Goal: Task Accomplishment & Management: Use online tool/utility

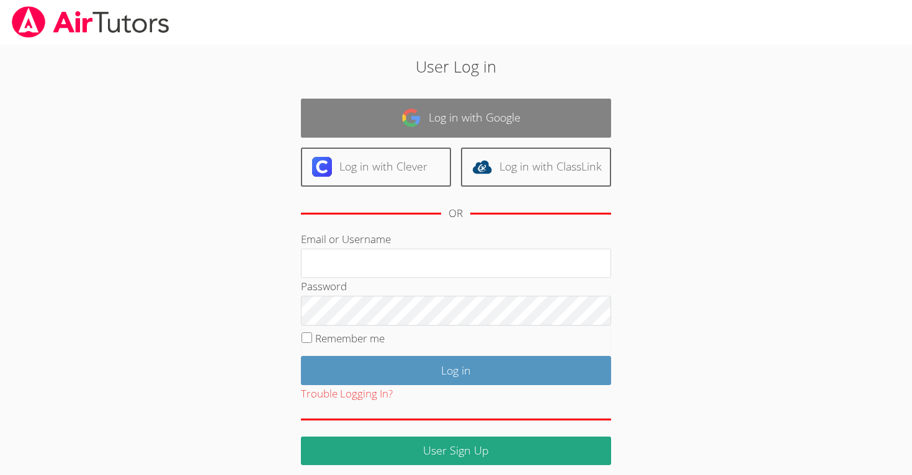
click at [483, 118] on link "Log in with Google" at bounding box center [456, 118] width 310 height 39
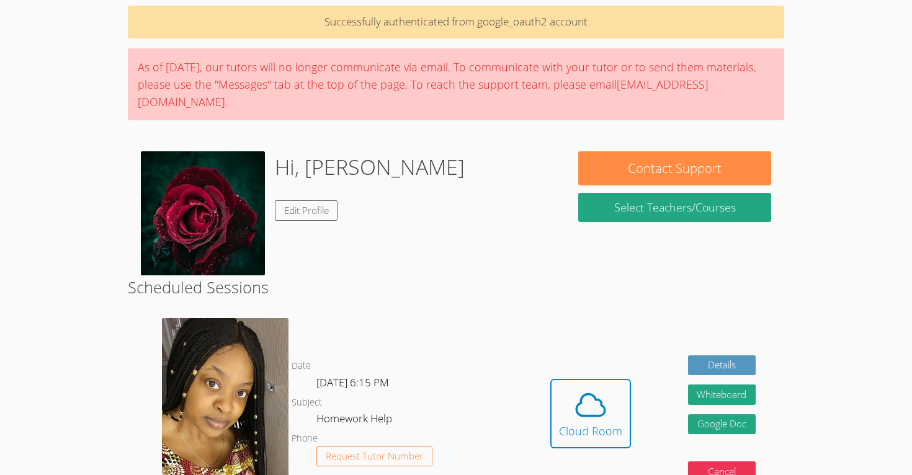
scroll to position [55, 0]
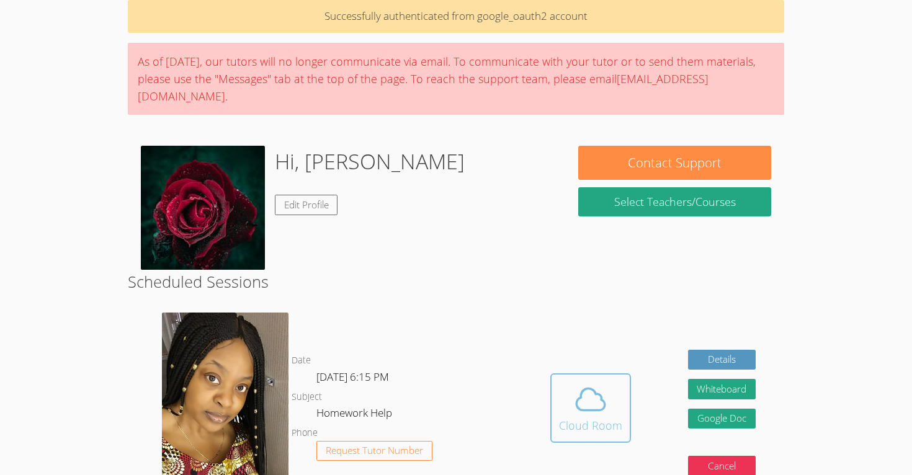
click at [594, 399] on icon at bounding box center [590, 399] width 35 height 35
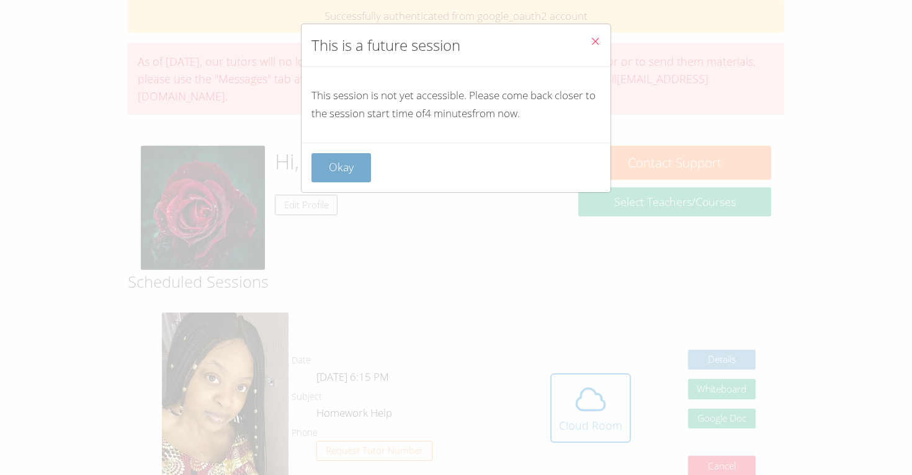
click at [335, 169] on button "Okay" at bounding box center [341, 167] width 60 height 29
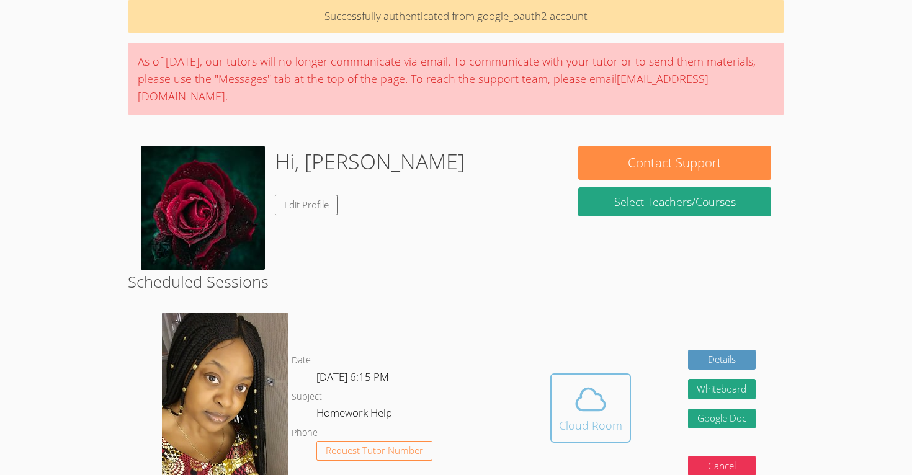
click at [570, 389] on span at bounding box center [590, 399] width 63 height 35
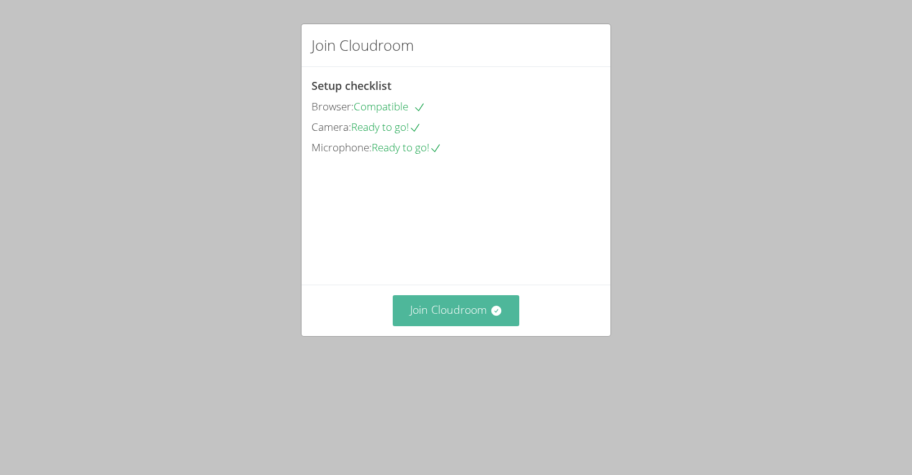
click at [431, 326] on button "Join Cloudroom" at bounding box center [456, 310] width 127 height 30
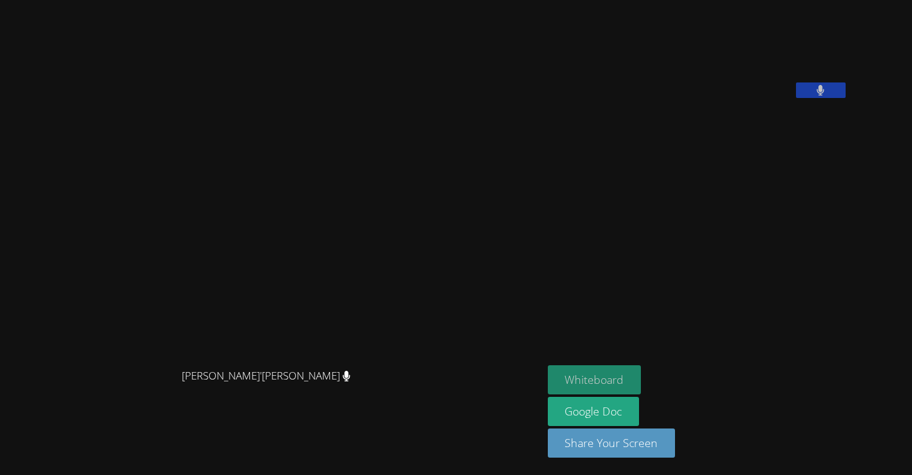
click at [627, 372] on button "Whiteboard" at bounding box center [595, 379] width 94 height 29
click at [641, 380] on button "Whiteboard" at bounding box center [595, 379] width 94 height 29
click at [846, 98] on button at bounding box center [821, 91] width 50 height 16
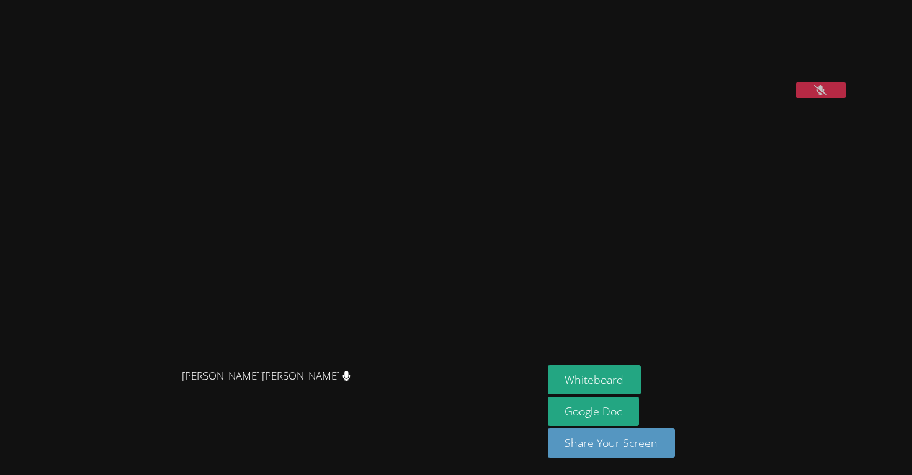
click at [827, 96] on icon at bounding box center [820, 90] width 13 height 11
click at [846, 98] on button at bounding box center [821, 91] width 50 height 16
click at [827, 96] on icon at bounding box center [820, 90] width 13 height 11
click at [846, 98] on button at bounding box center [821, 91] width 50 height 16
click at [827, 96] on icon at bounding box center [820, 90] width 13 height 11
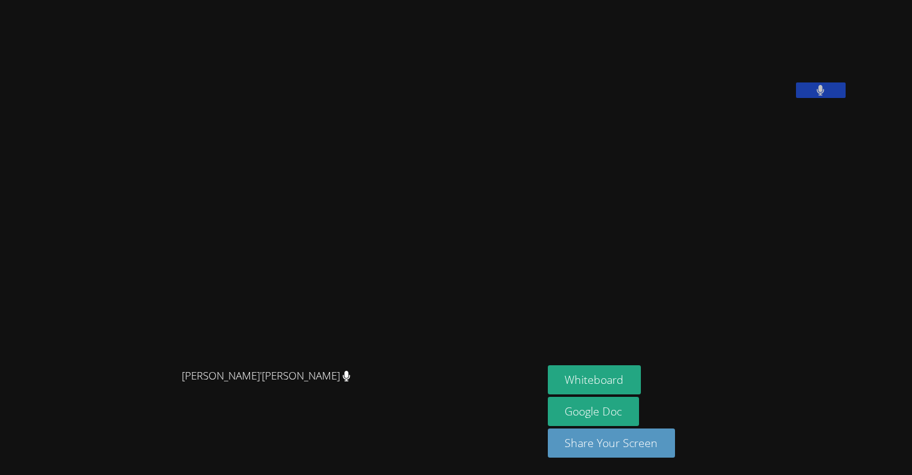
click at [846, 98] on button at bounding box center [821, 91] width 50 height 16
drag, startPoint x: 599, startPoint y: 151, endPoint x: 642, endPoint y: 194, distance: 60.1
click at [642, 194] on div "Lee'Tayna Hostick Lee'Tayna Hostick Paolo Edda Whiteboard Google Doc Share Your…" at bounding box center [456, 237] width 912 height 475
click at [642, 194] on aside "Paolo Edda Whiteboard Google Doc Share Your Screen" at bounding box center [698, 237] width 310 height 475
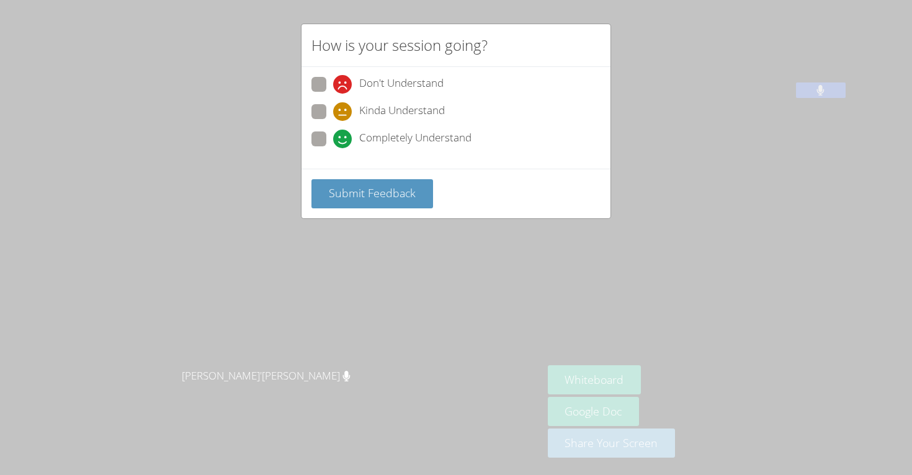
click at [333, 148] on span at bounding box center [333, 148] width 0 height 0
click at [333, 138] on input "Completely Understand" at bounding box center [338, 137] width 11 height 11
radio input "true"
click at [351, 194] on span "Submit Feedback" at bounding box center [372, 192] width 87 height 15
